Goal: Check status

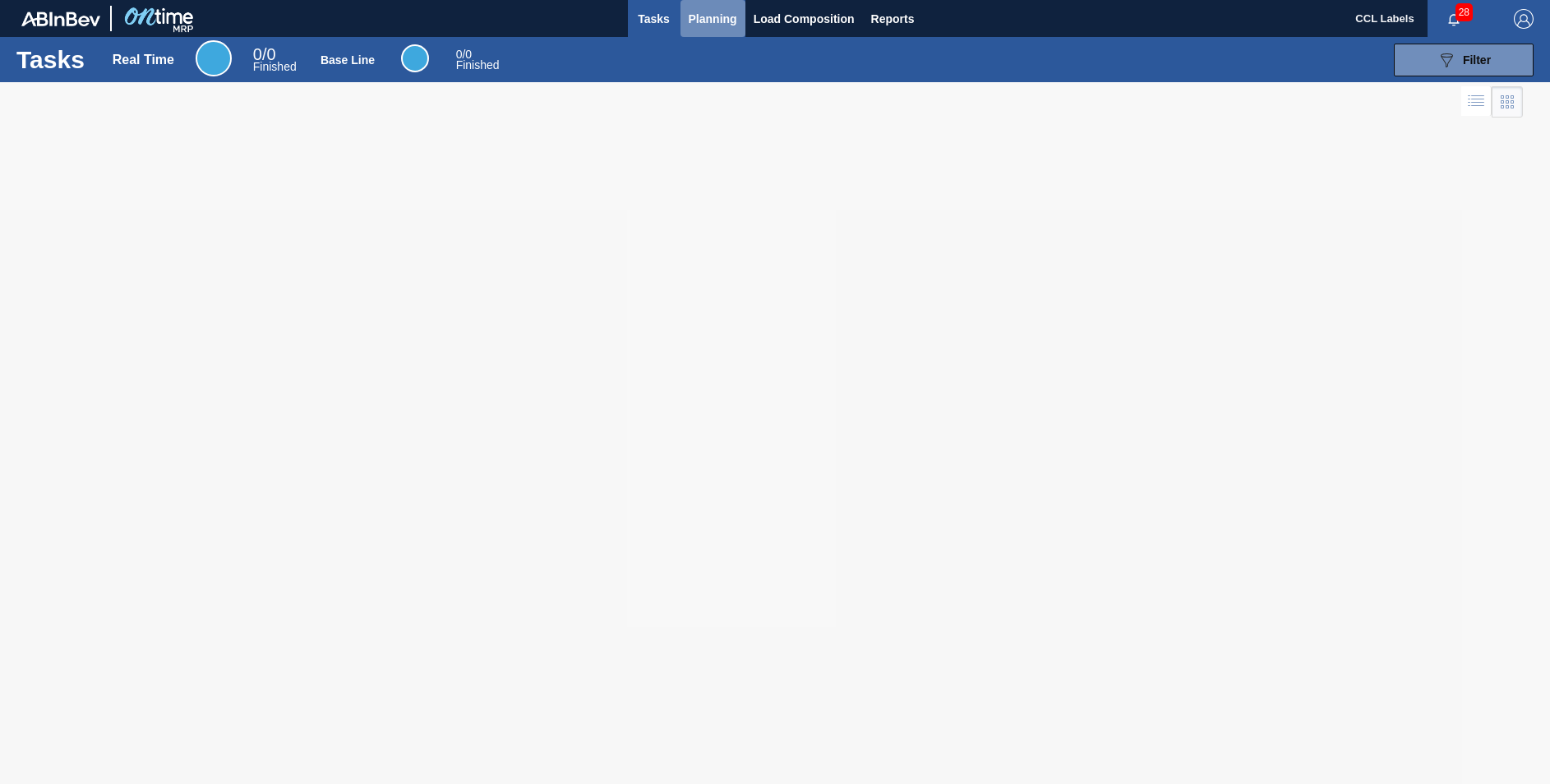
click at [715, 21] on span "Planning" at bounding box center [713, 18] width 49 height 19
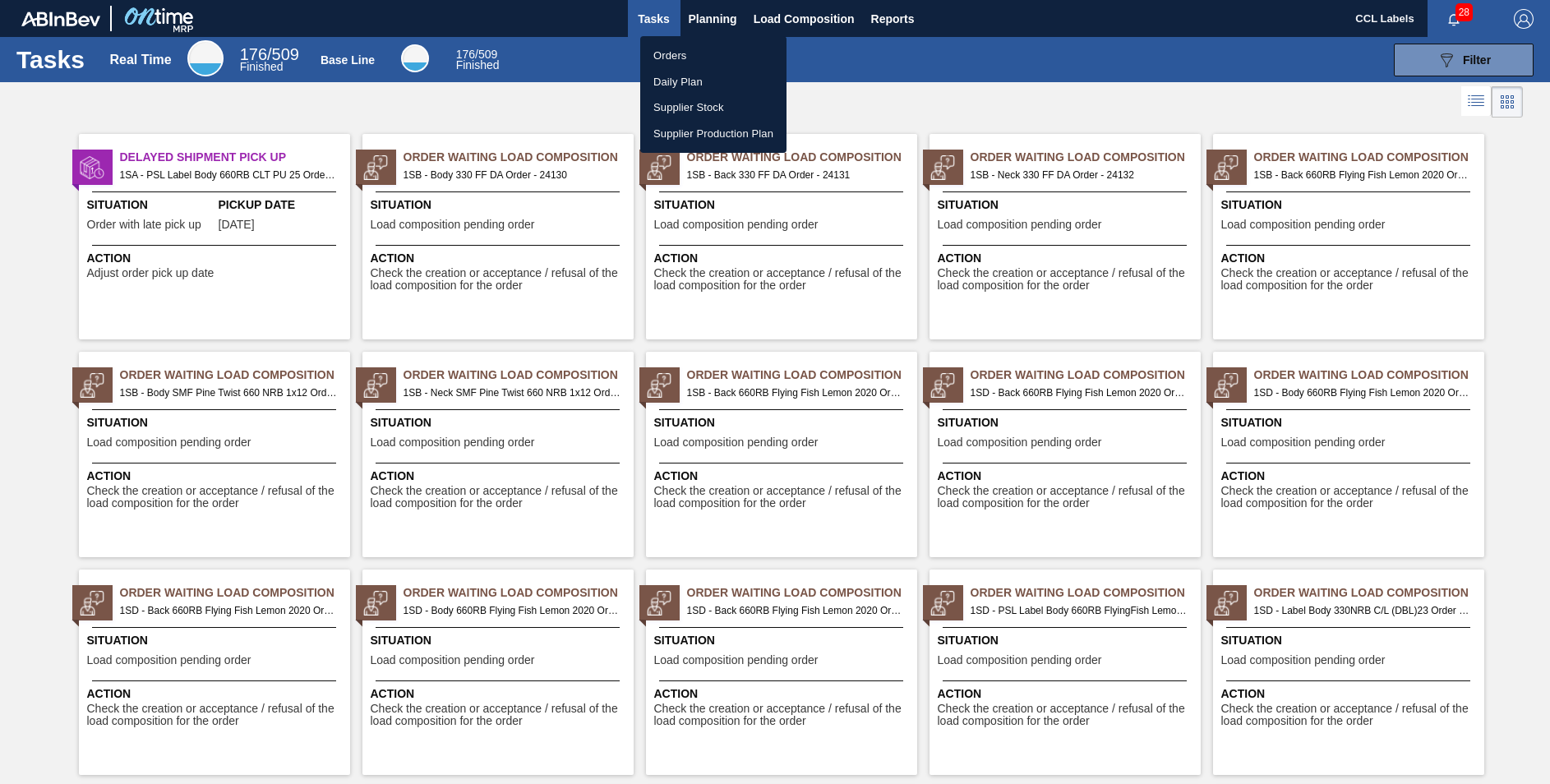
click at [677, 54] on li "Orders" at bounding box center [713, 55] width 147 height 26
click at [685, 56] on li "Orders" at bounding box center [713, 55] width 147 height 26
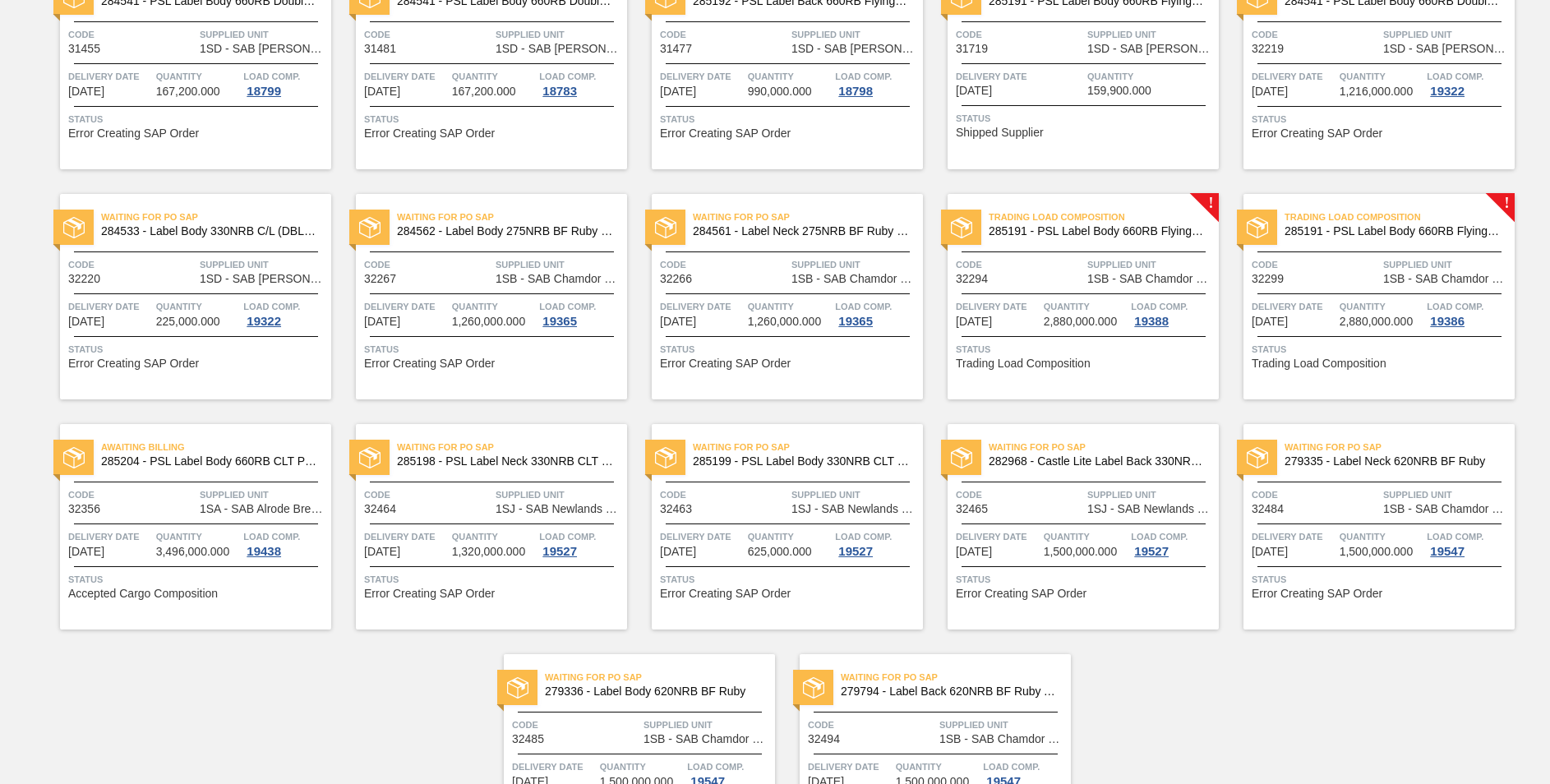
scroll to position [1013, 0]
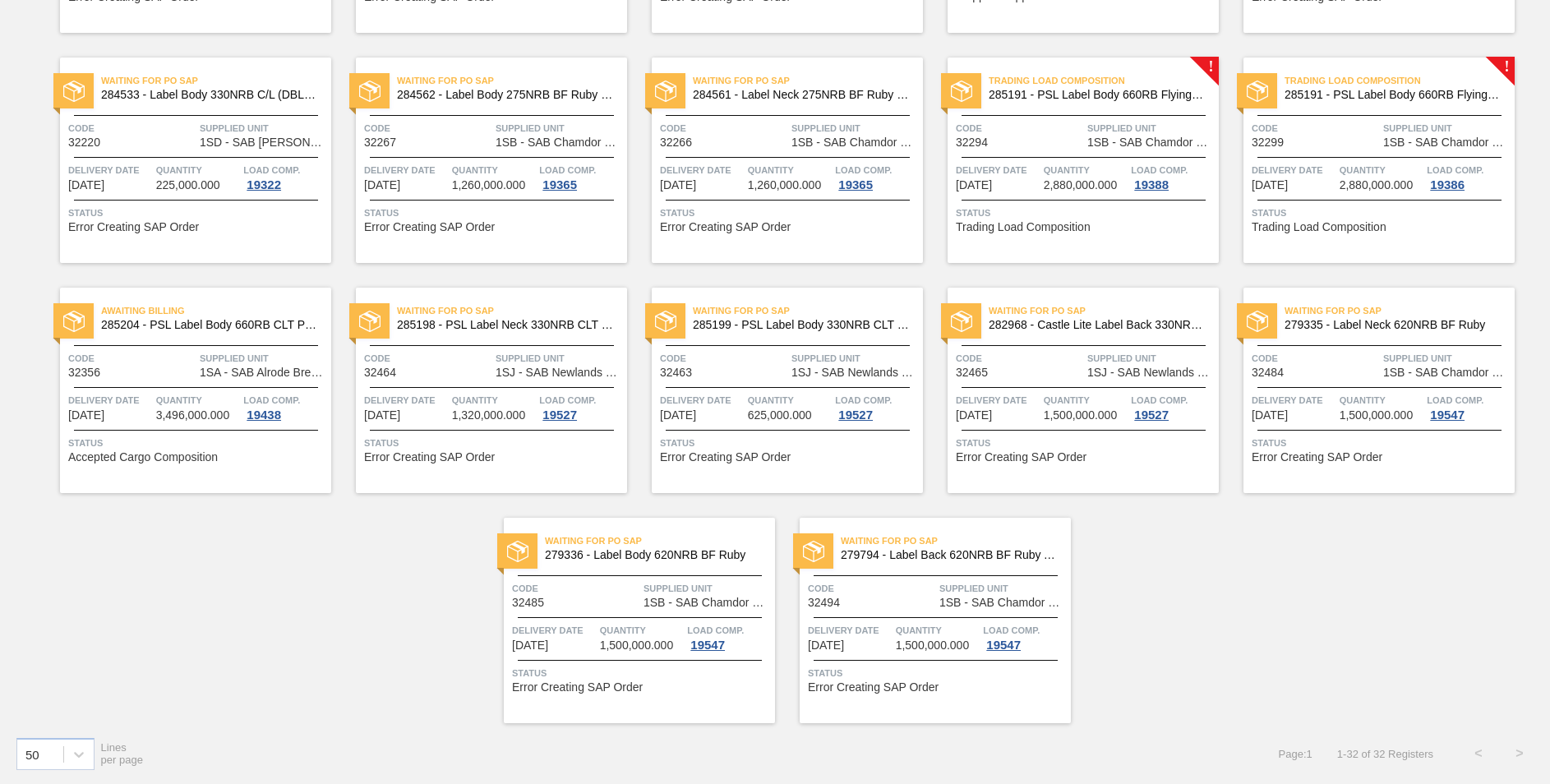
click at [688, 544] on span "Waiting for PO SAP" at bounding box center [659, 540] width 230 height 16
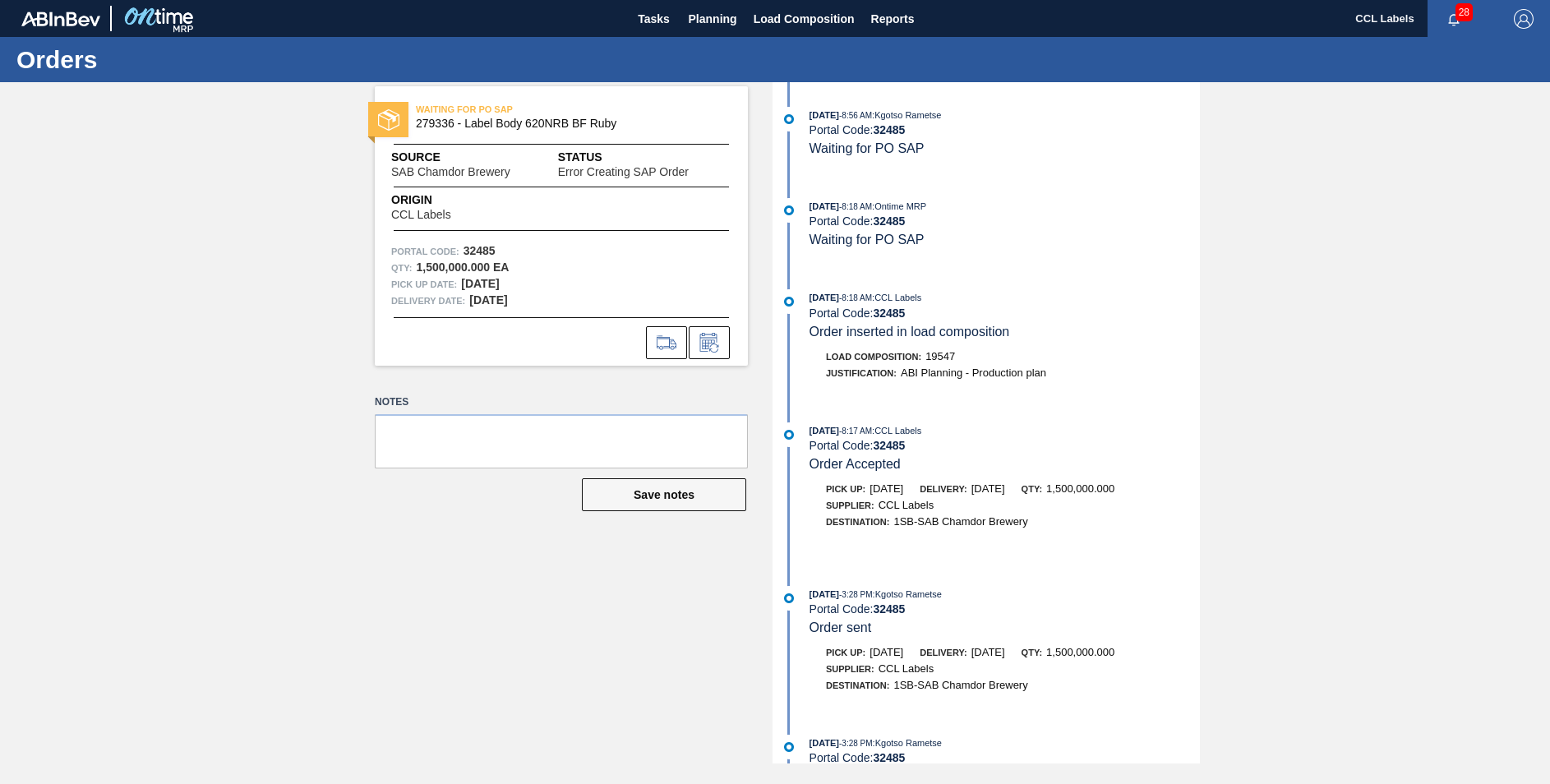
click at [1126, 194] on div "[DATE] 8:56 AM : Kgotso Rametse Portal Code: 32485 Waiting for PO SAP [DATE] 8:…" at bounding box center [988, 423] width 423 height 681
click at [706, 18] on span "Planning" at bounding box center [713, 18] width 49 height 19
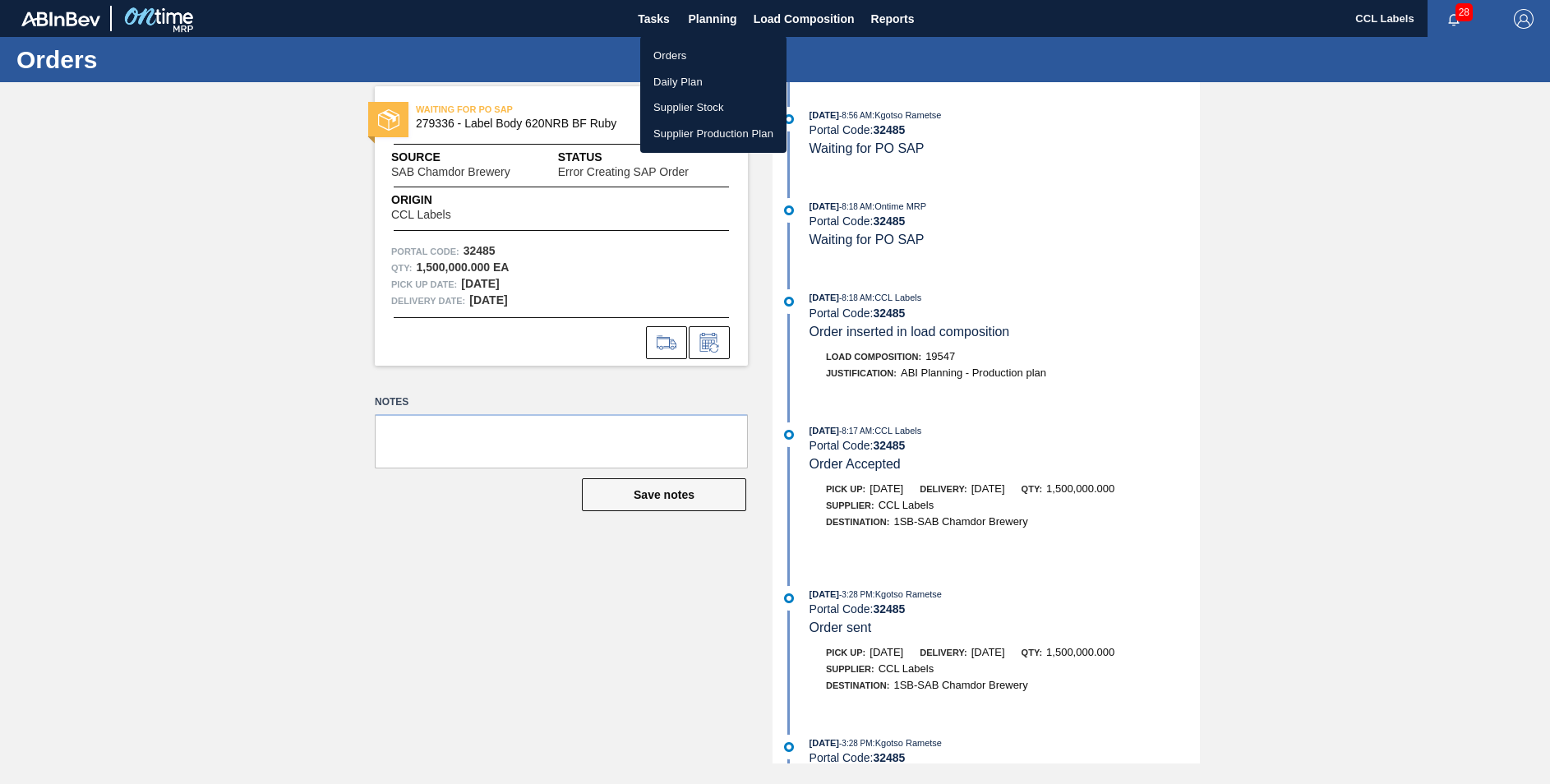
click at [796, 17] on div at bounding box center [775, 392] width 1550 height 784
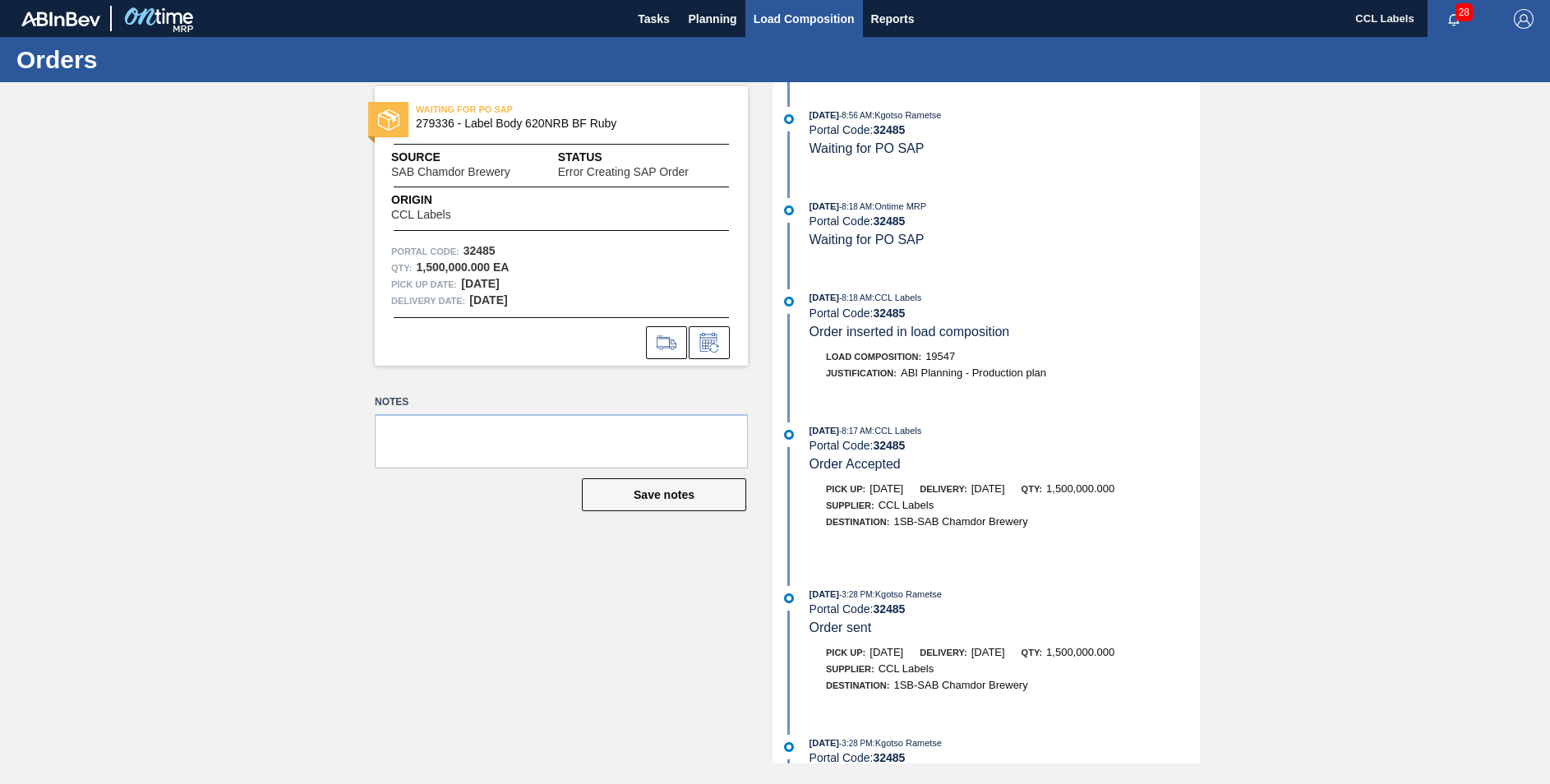
click at [797, 16] on span "Load Composition" at bounding box center [805, 18] width 101 height 19
